Goal: Task Accomplishment & Management: Use online tool/utility

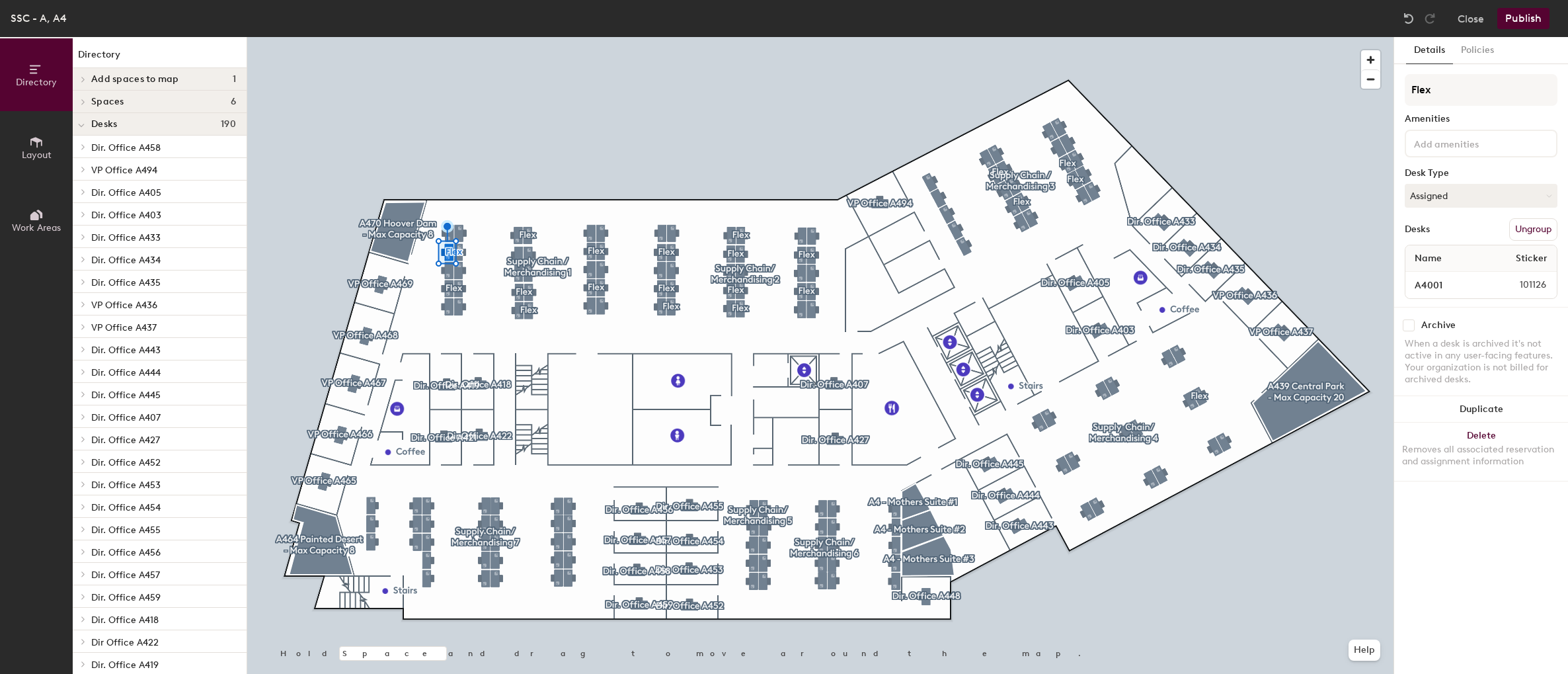
click at [1543, 229] on button "Ungroup" at bounding box center [1533, 229] width 48 height 22
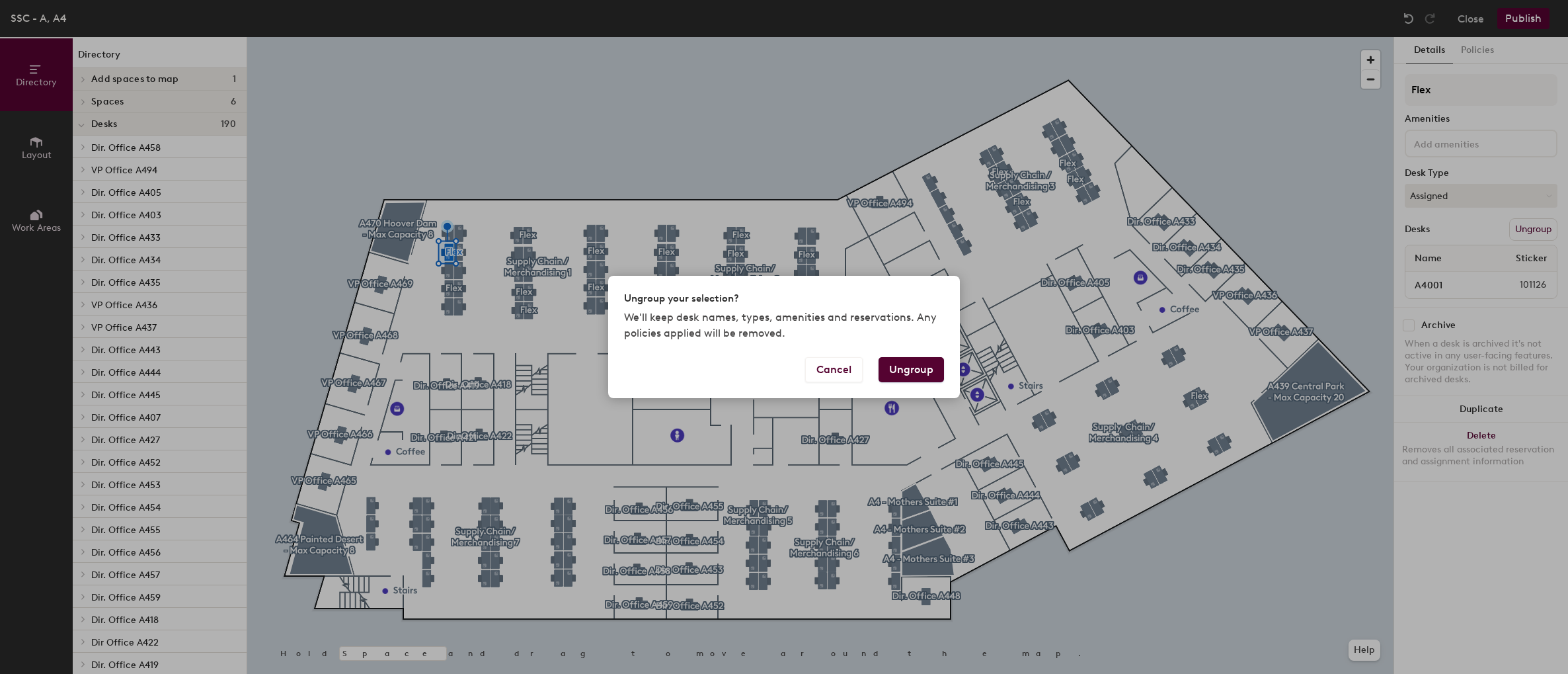
click at [890, 363] on button "Ungroup" at bounding box center [911, 369] width 65 height 25
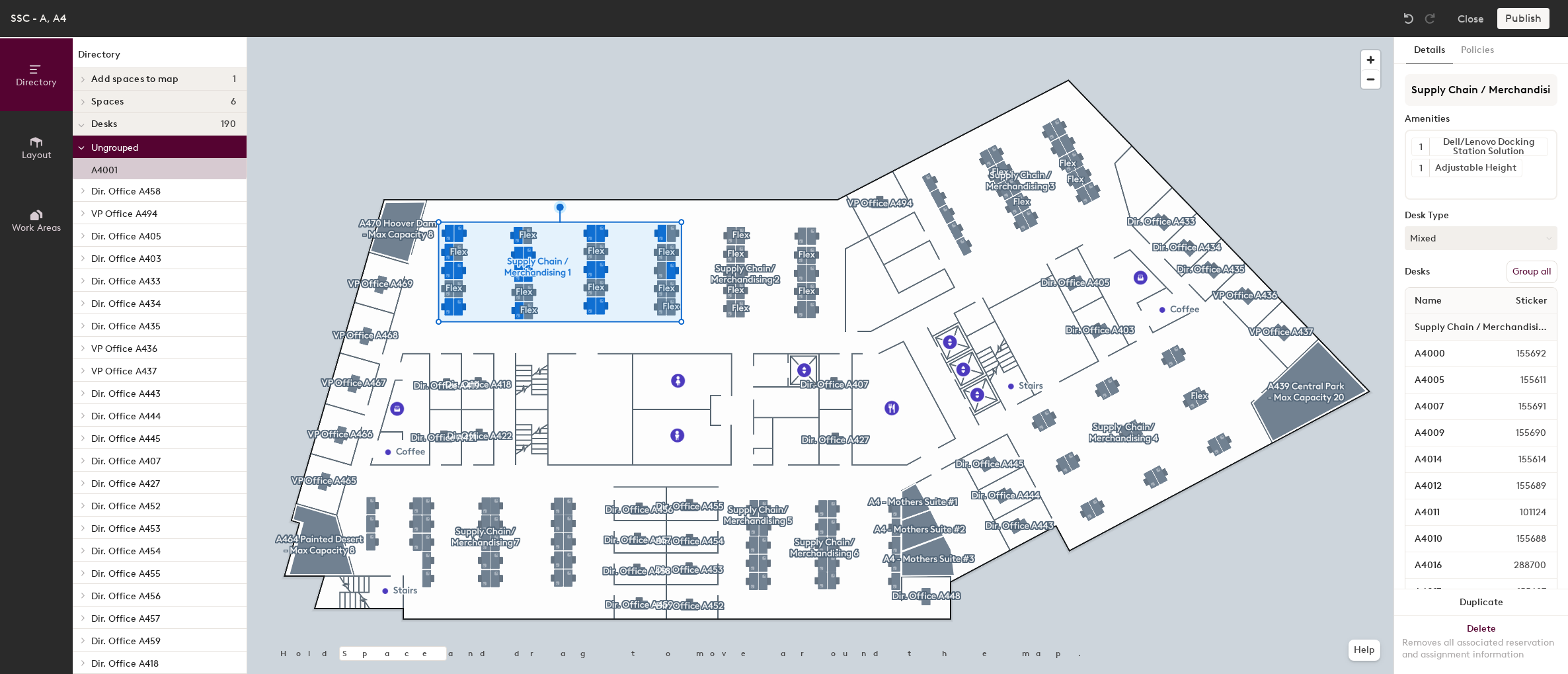
click at [1515, 269] on button "Group all" at bounding box center [1532, 271] width 51 height 22
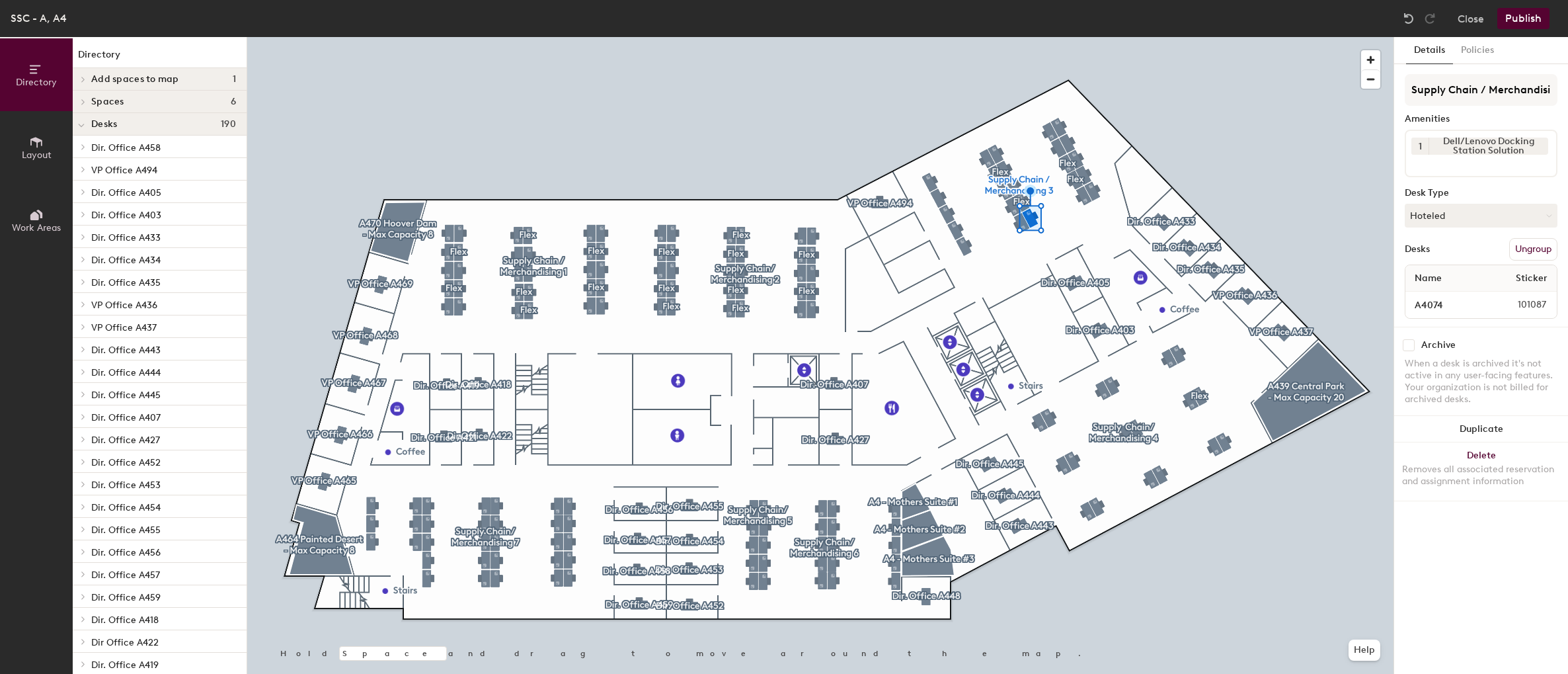
click at [1522, 245] on button "Ungroup" at bounding box center [1533, 249] width 48 height 22
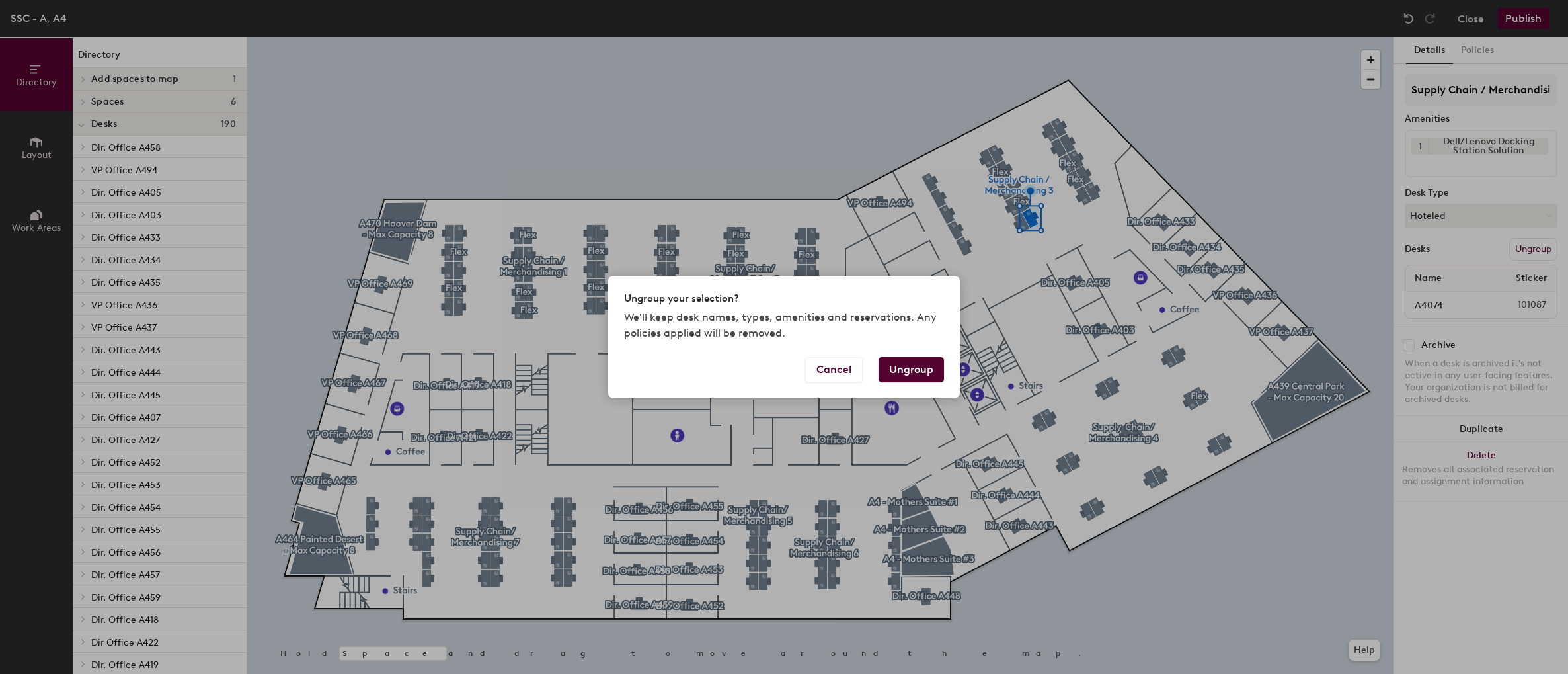
click at [890, 369] on button "Ungroup" at bounding box center [911, 369] width 65 height 25
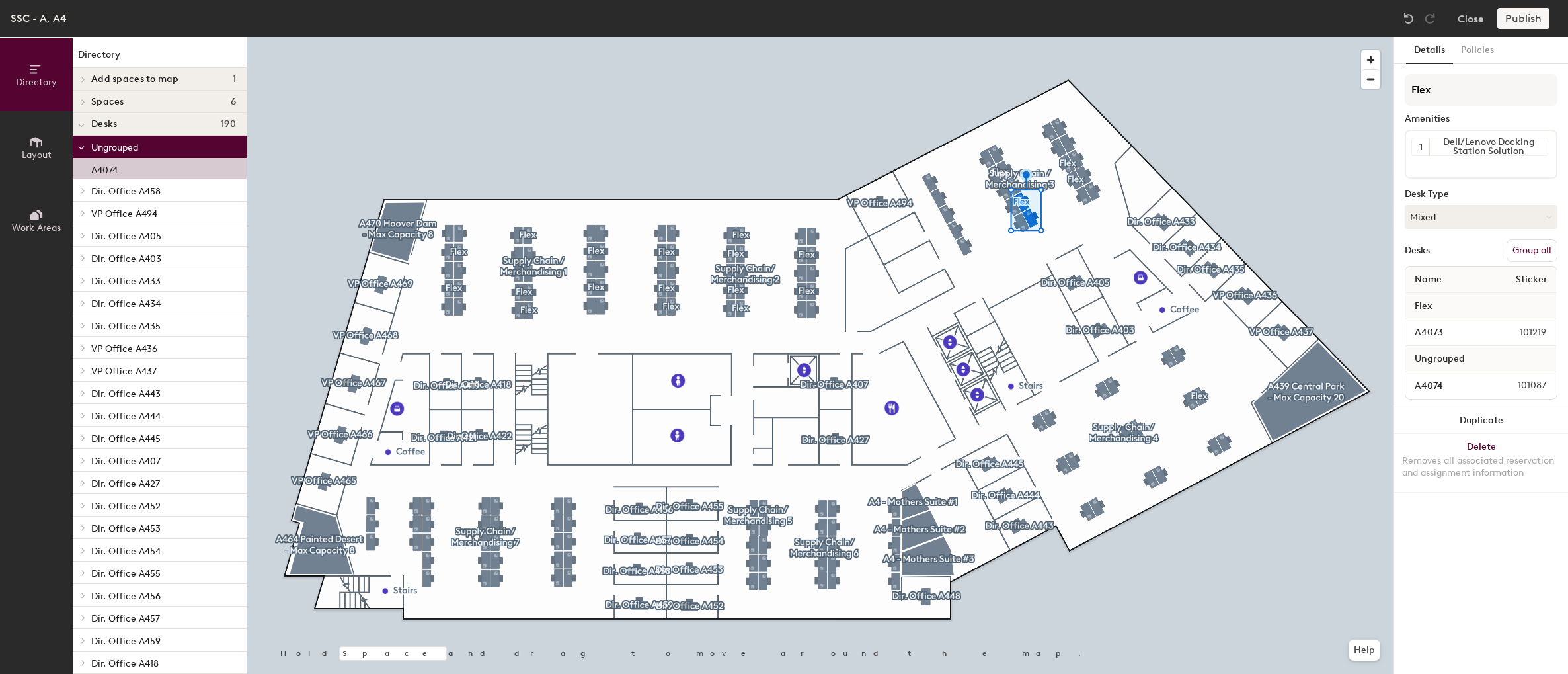
click at [1521, 249] on button "Group all" at bounding box center [1532, 250] width 51 height 22
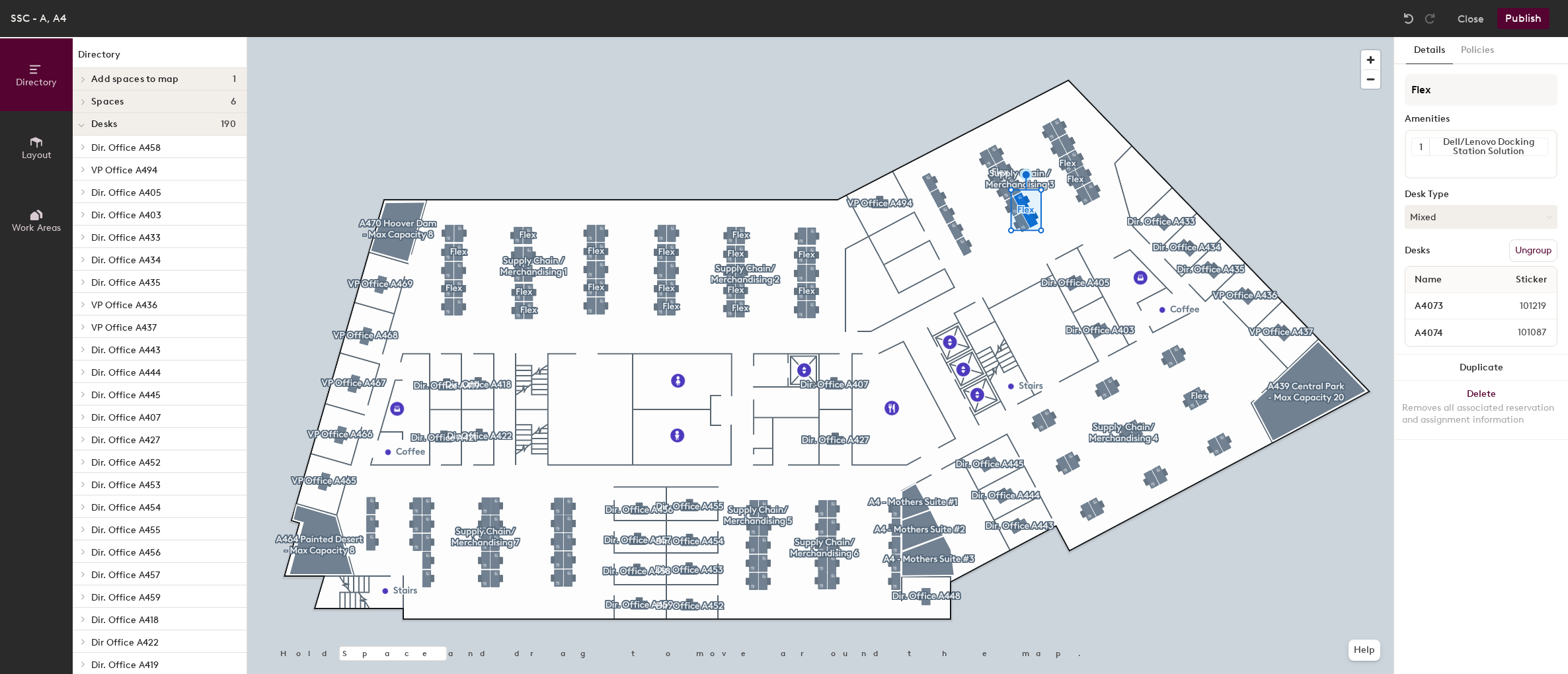
click at [1525, 24] on button "Publish" at bounding box center [1523, 18] width 52 height 21
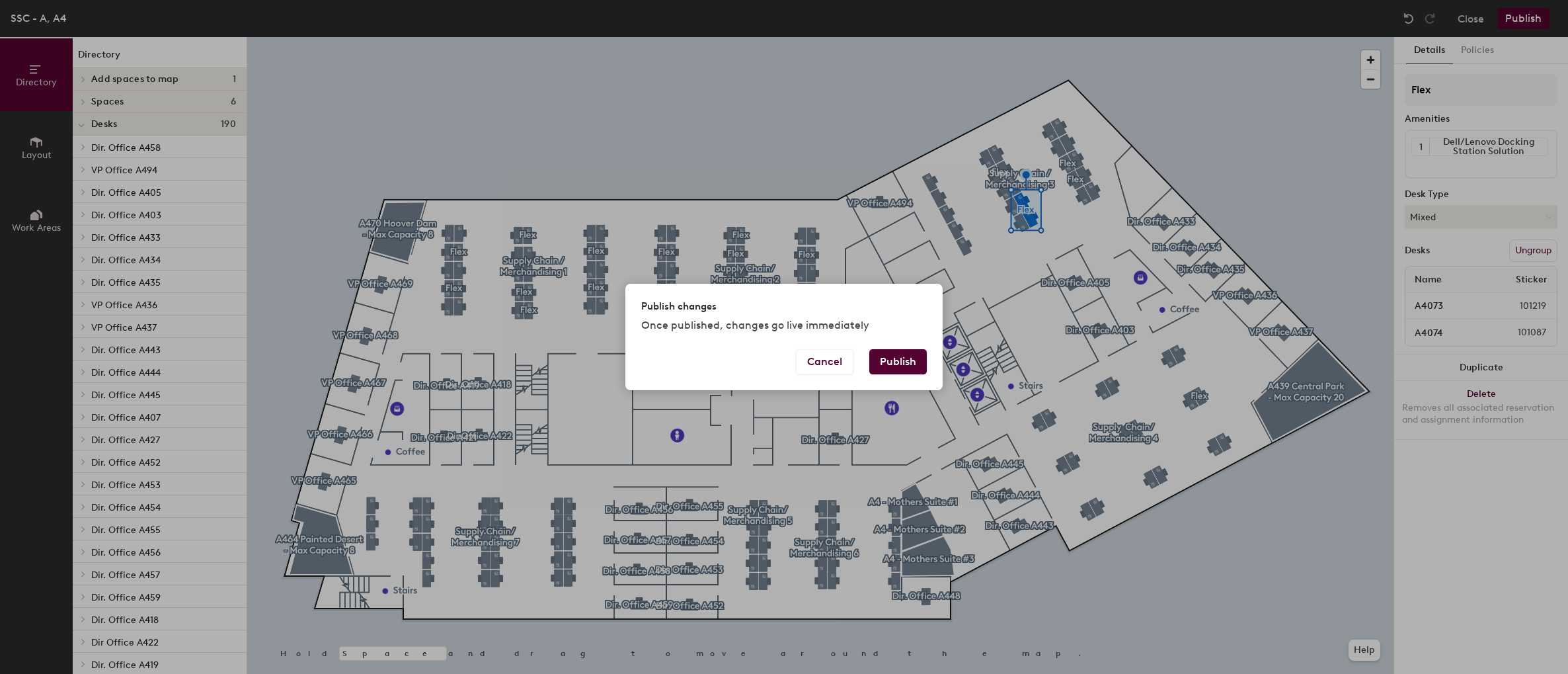
click at [902, 362] on button "Publish" at bounding box center [898, 361] width 57 height 25
